Goal: Information Seeking & Learning: Understand process/instructions

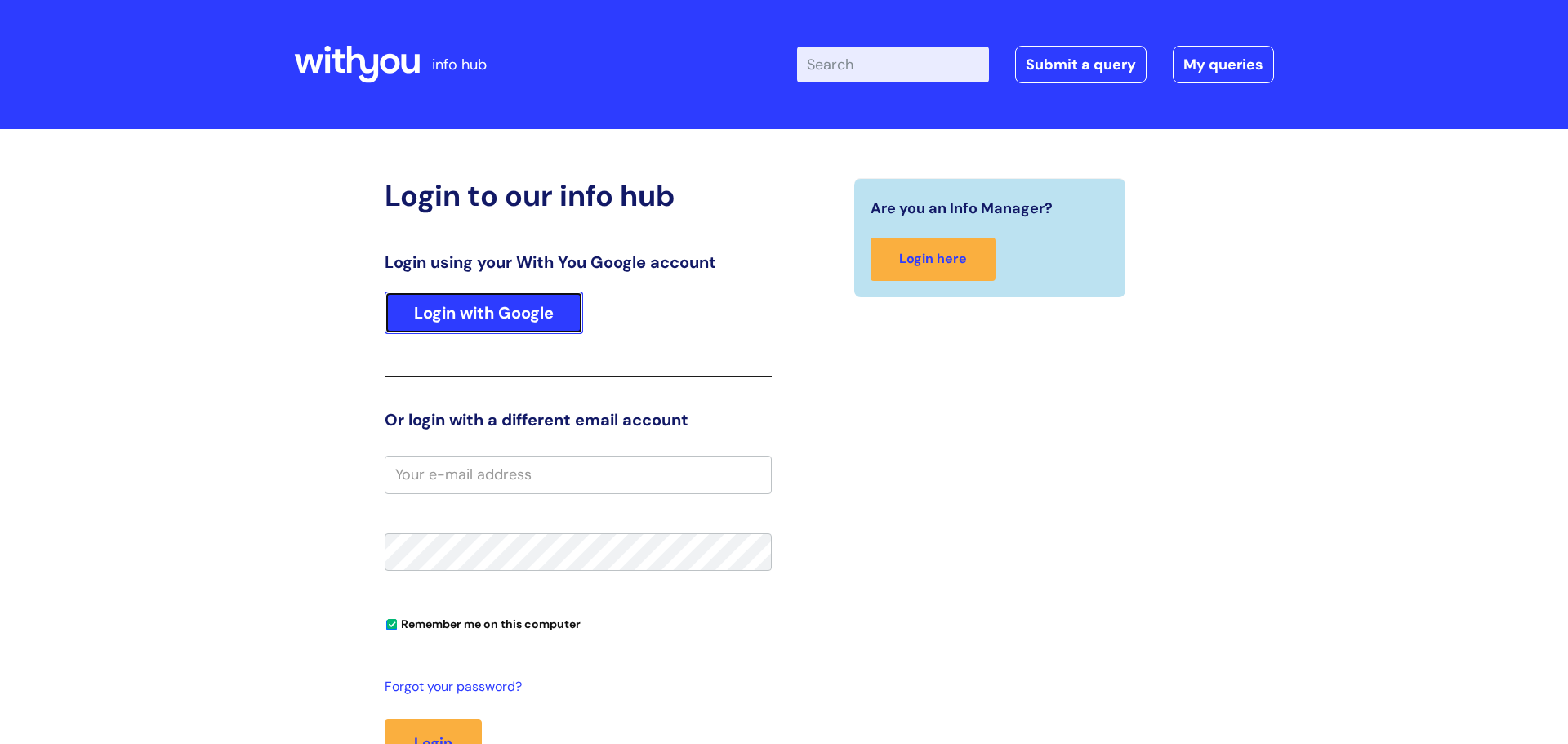
click at [575, 324] on link "Login with Google" at bounding box center [484, 313] width 198 height 42
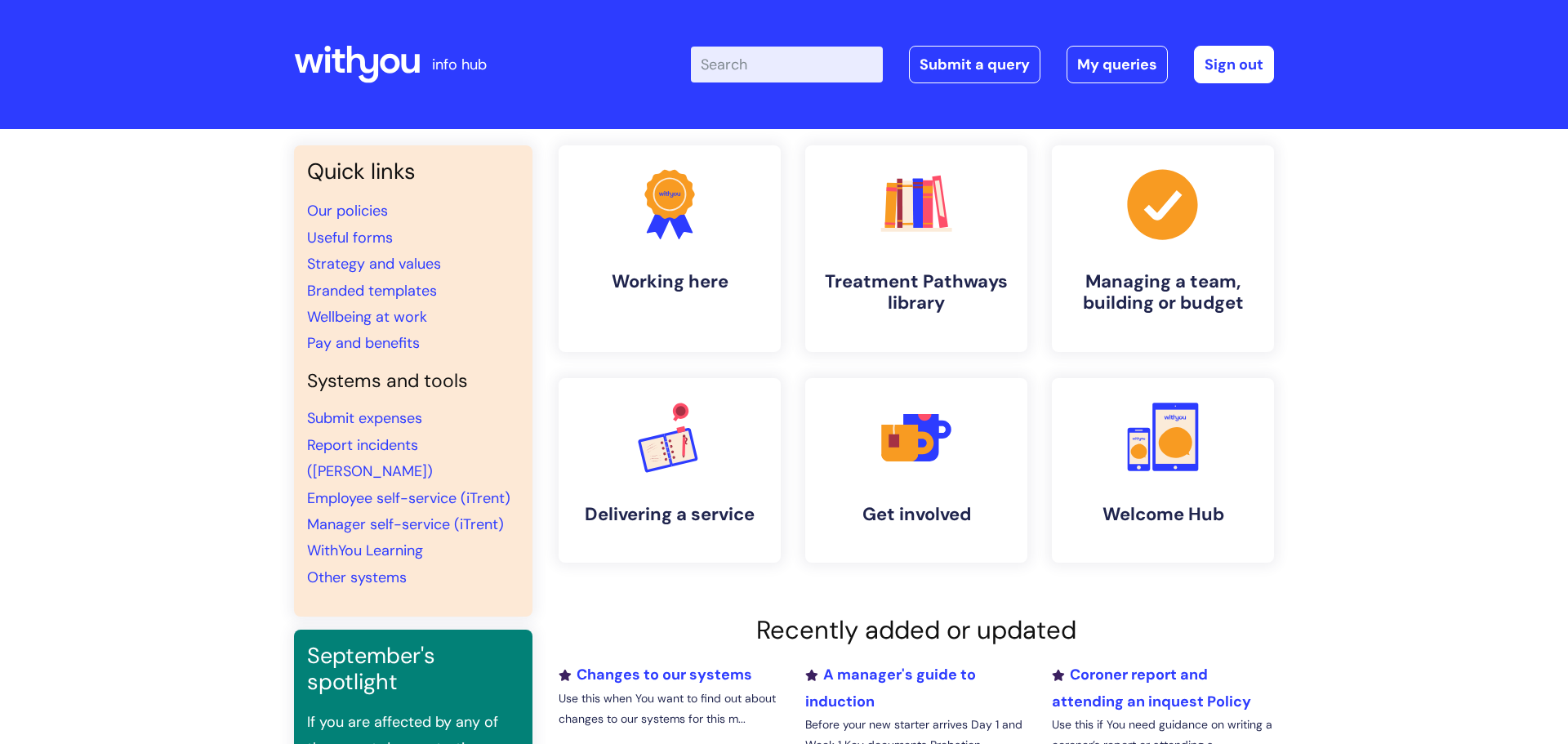
click at [742, 68] on input "Enter your search term here..." at bounding box center [786, 64] width 192 height 36
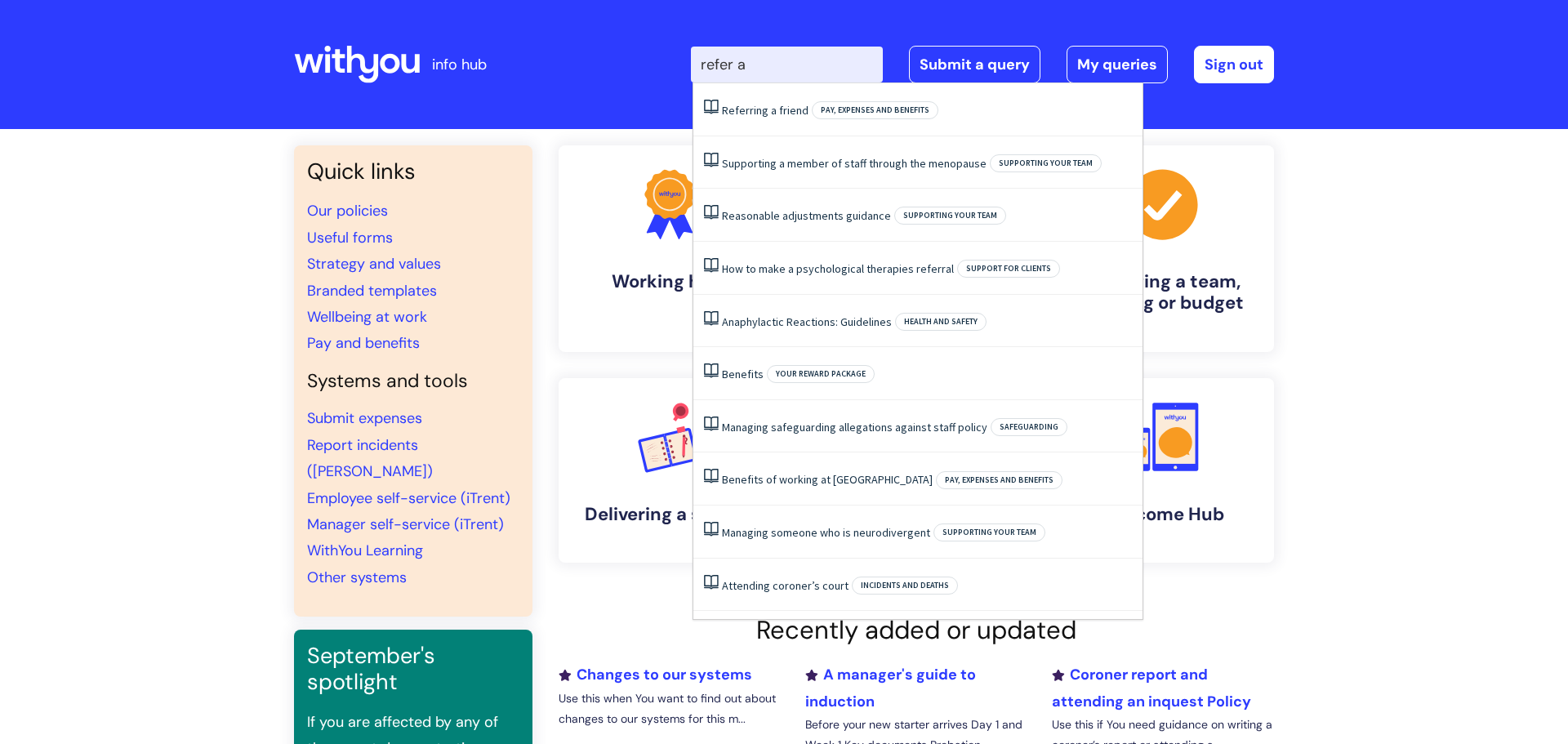
type input "refer a"
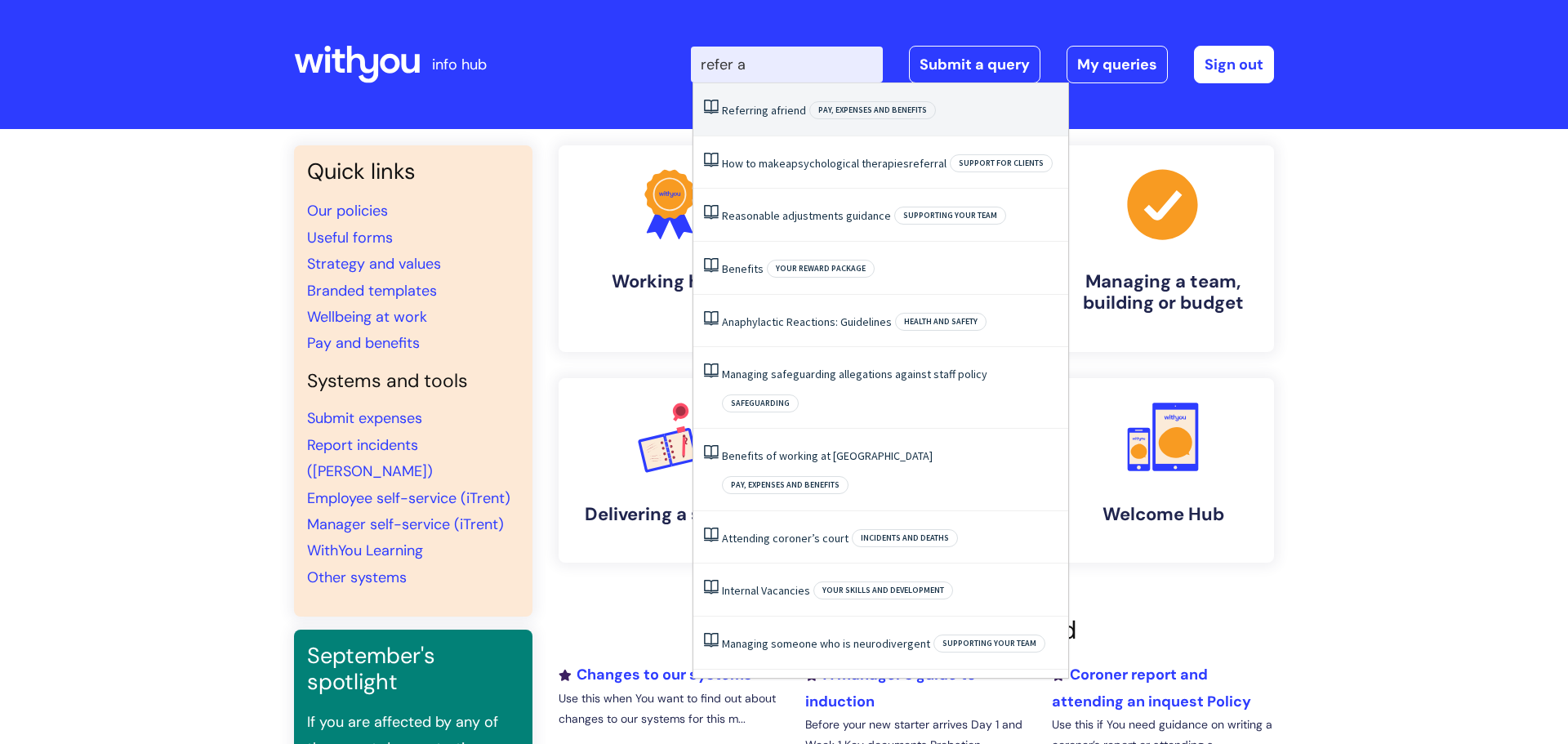
click at [765, 113] on link "Referring a friend" at bounding box center [763, 110] width 84 height 15
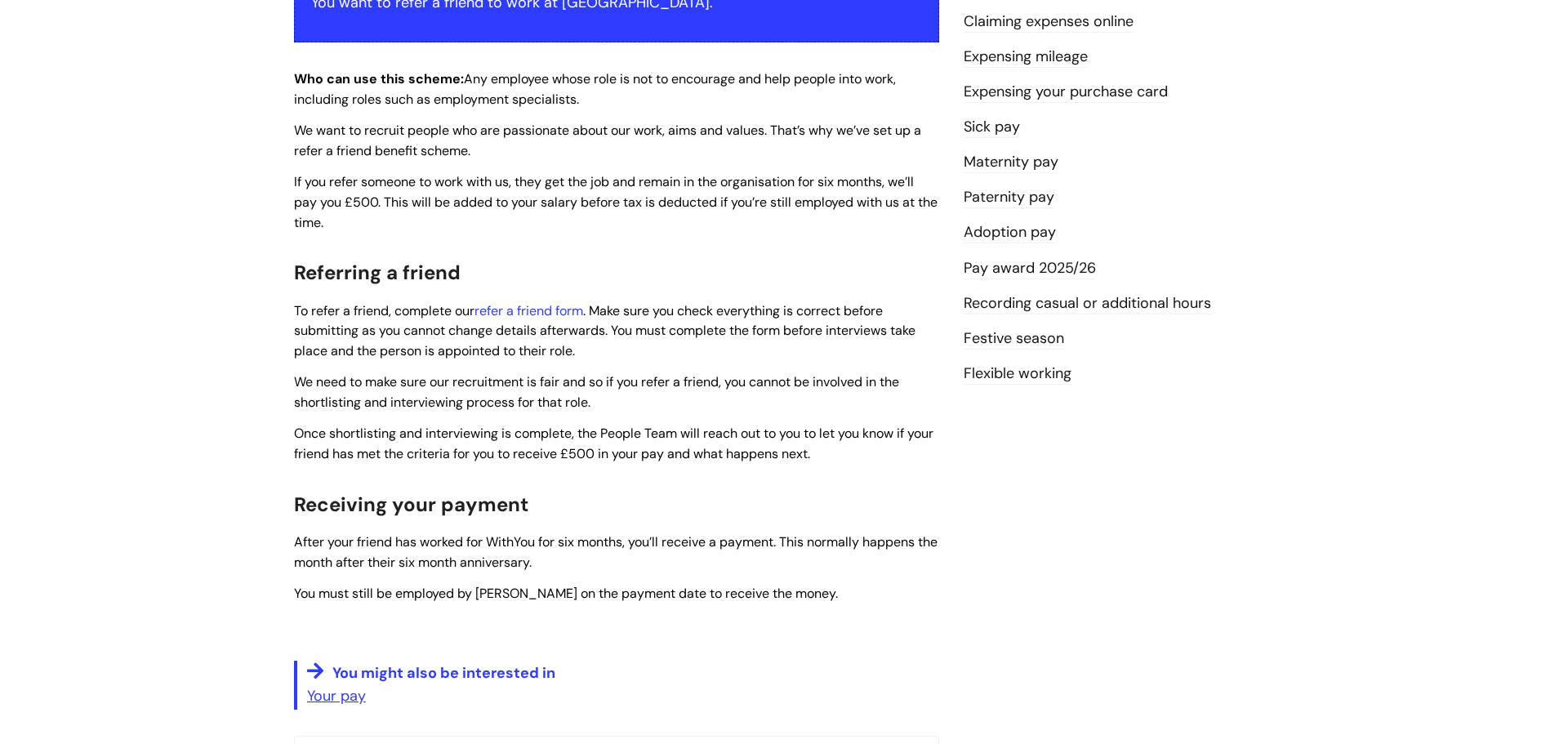
scroll to position [382, 0]
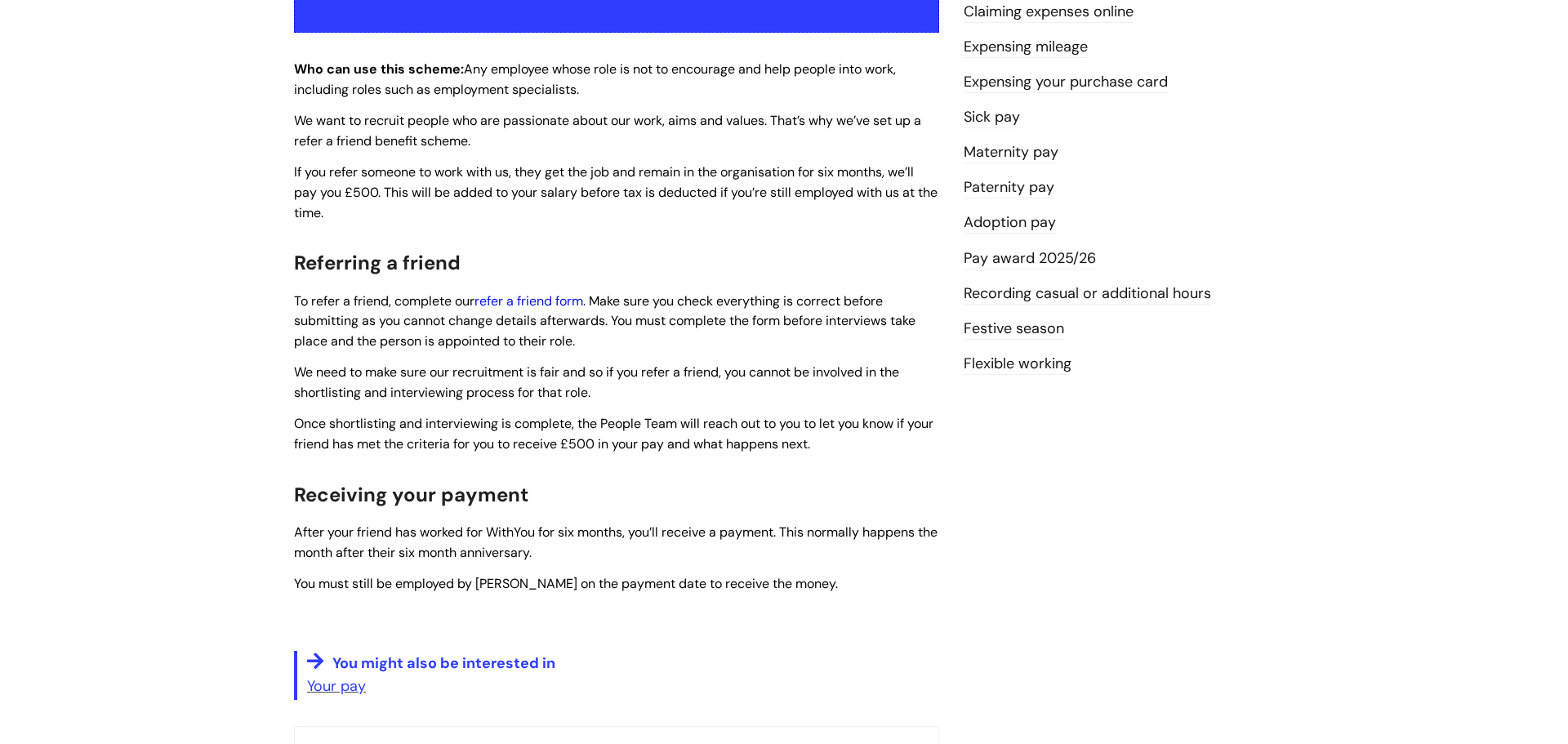
click at [579, 306] on link "refer a friend form" at bounding box center [529, 301] width 109 height 18
